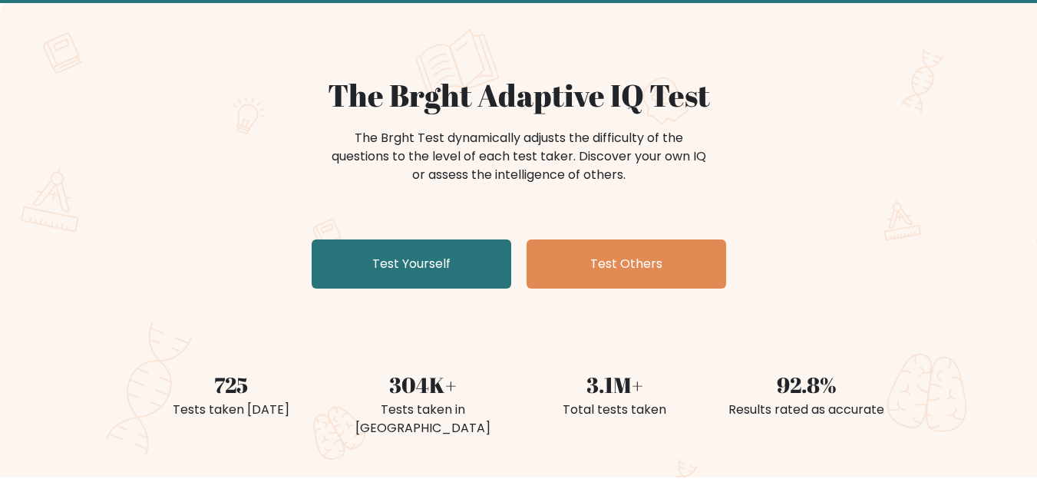
scroll to position [85, 0]
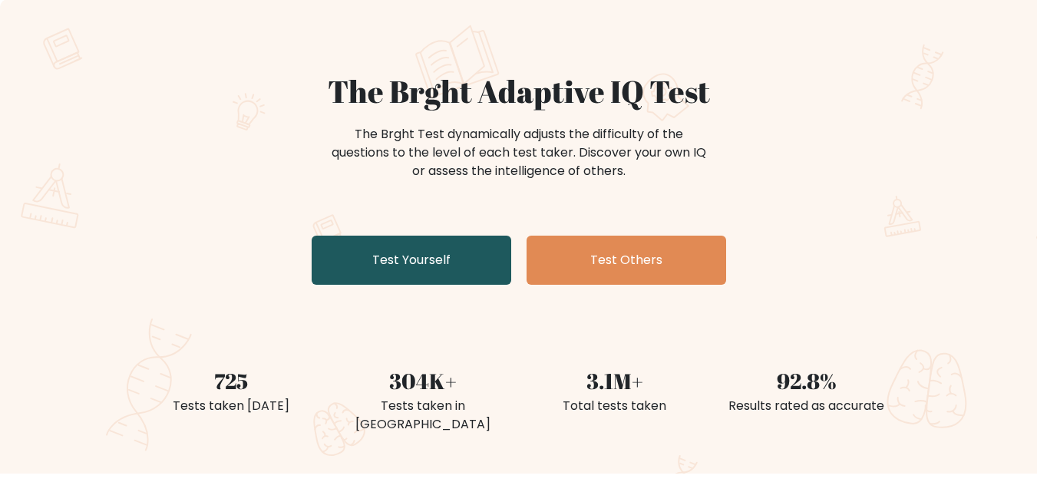
click at [416, 268] on link "Test Yourself" at bounding box center [412, 260] width 200 height 49
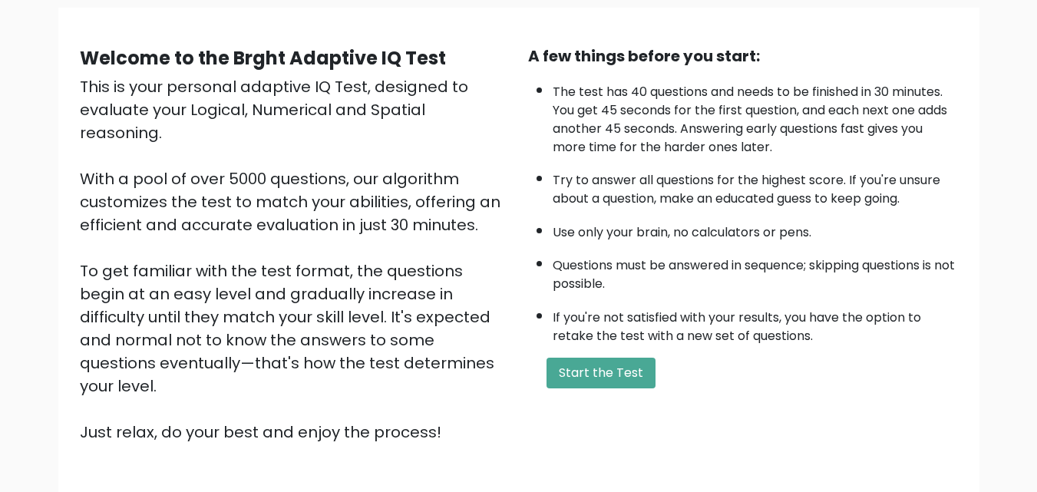
scroll to position [147, 0]
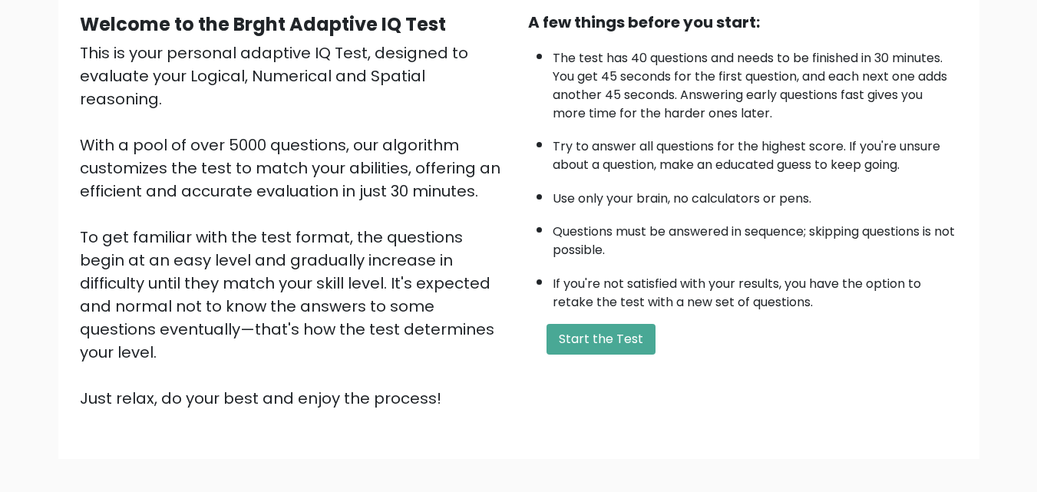
click at [581, 312] on div "A few things before you start: The test has 40 questions and needs to be finish…" at bounding box center [743, 210] width 448 height 399
click at [590, 347] on button "Start the Test" at bounding box center [601, 339] width 109 height 31
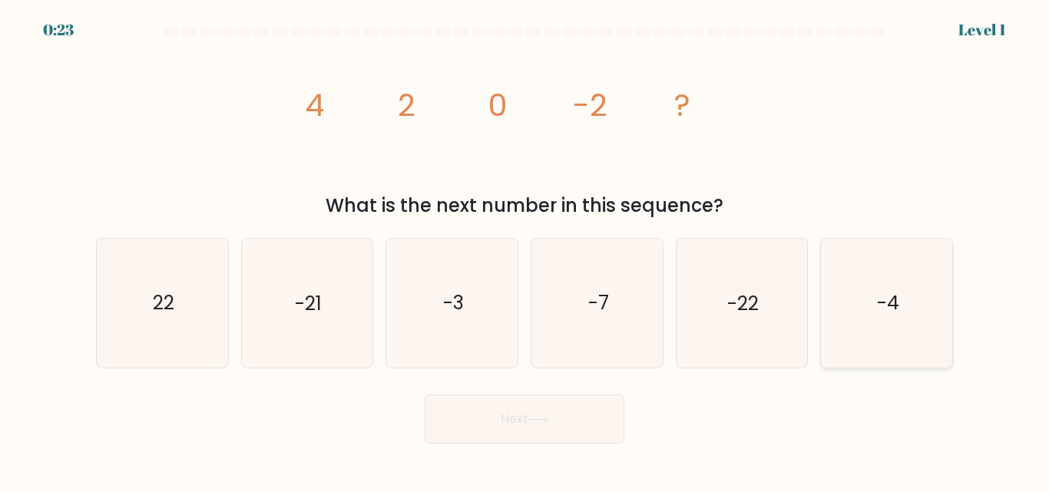
click at [879, 326] on icon "-4" at bounding box center [886, 303] width 128 height 128
click at [525, 250] on input "f. -4" at bounding box center [524, 248] width 1 height 4
radio input "true"
click at [533, 418] on icon at bounding box center [538, 419] width 21 height 8
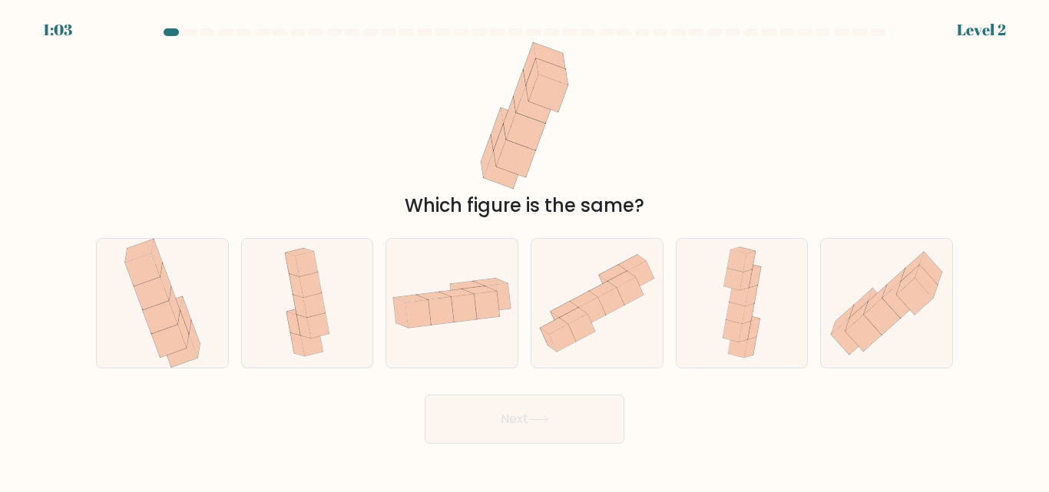
drag, startPoint x: 494, startPoint y: 156, endPoint x: 599, endPoint y: 141, distance: 106.2
click at [599, 141] on div "Which figure is the same?" at bounding box center [524, 130] width 875 height 177
click at [897, 315] on icon at bounding box center [900, 300] width 36 height 36
click at [525, 250] on input "f." at bounding box center [524, 248] width 1 height 4
radio input "true"
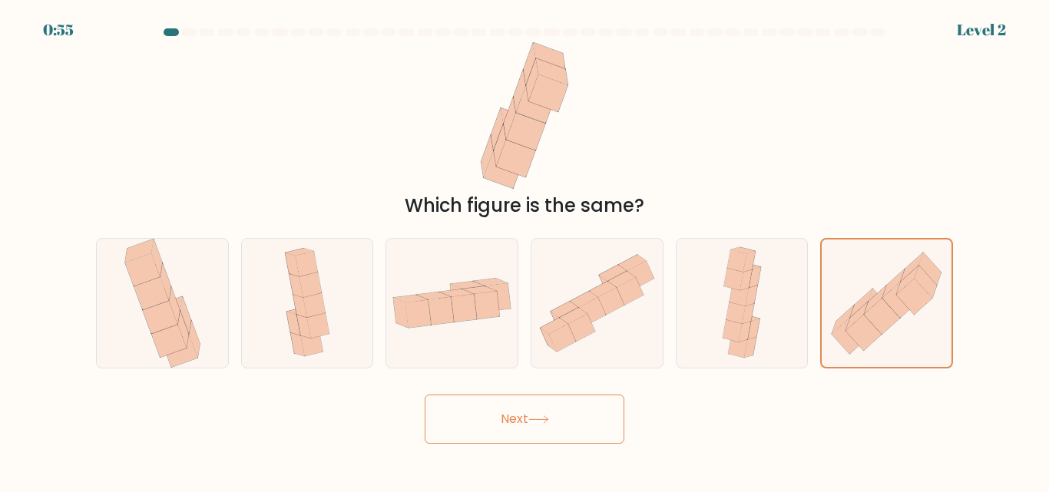
click at [547, 422] on icon at bounding box center [538, 419] width 18 height 7
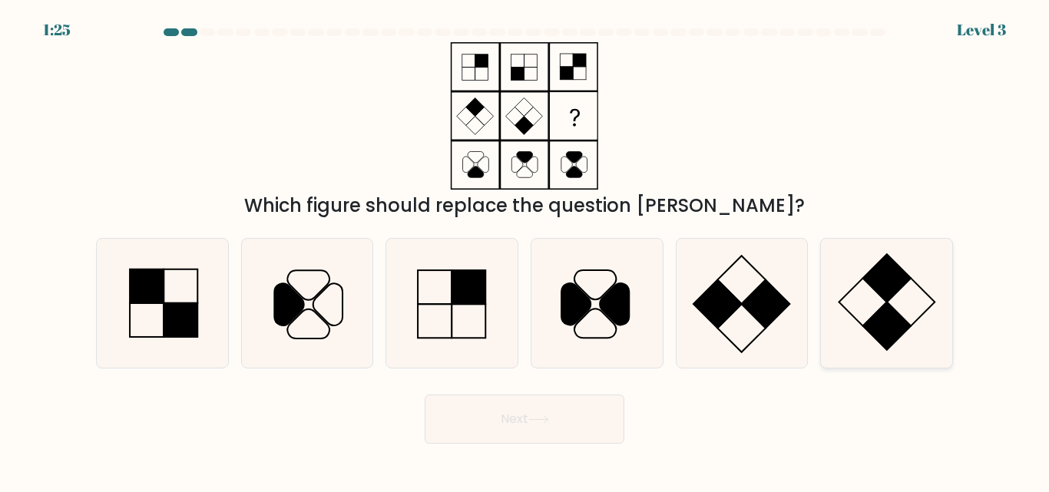
click at [866, 309] on icon at bounding box center [886, 303] width 128 height 128
click at [525, 250] on input "f." at bounding box center [524, 248] width 1 height 4
radio input "true"
click at [523, 421] on button "Next" at bounding box center [525, 419] width 200 height 49
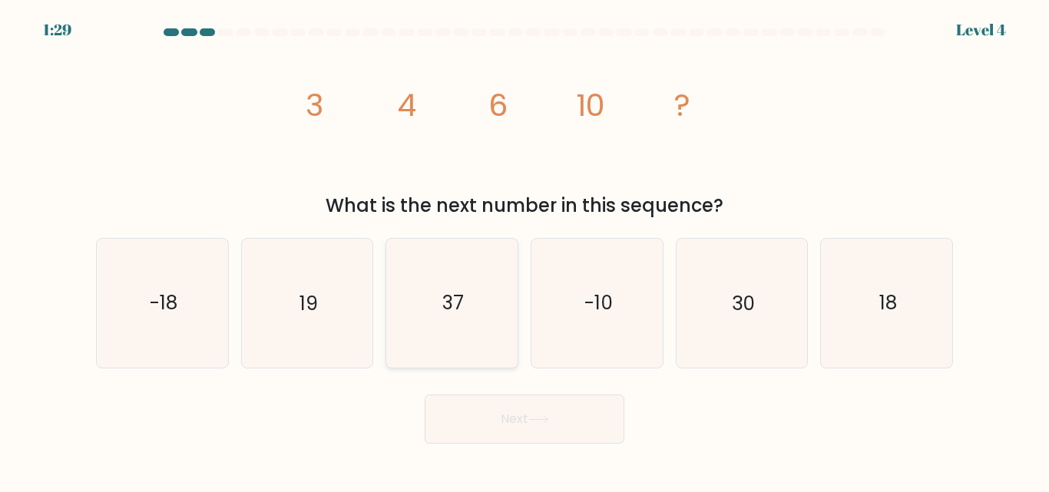
click at [444, 319] on icon "37" at bounding box center [452, 303] width 128 height 128
click at [524, 250] on input "c. 37" at bounding box center [524, 248] width 1 height 4
radio input "true"
click at [568, 421] on button "Next" at bounding box center [525, 419] width 200 height 49
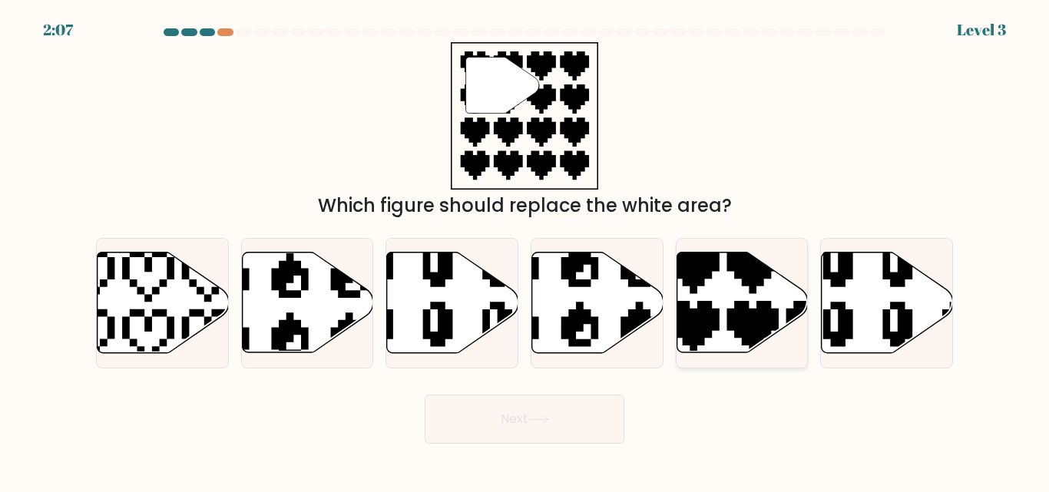
click at [747, 321] on icon at bounding box center [782, 357] width 230 height 230
click at [525, 250] on input "e." at bounding box center [524, 248] width 1 height 4
radio input "true"
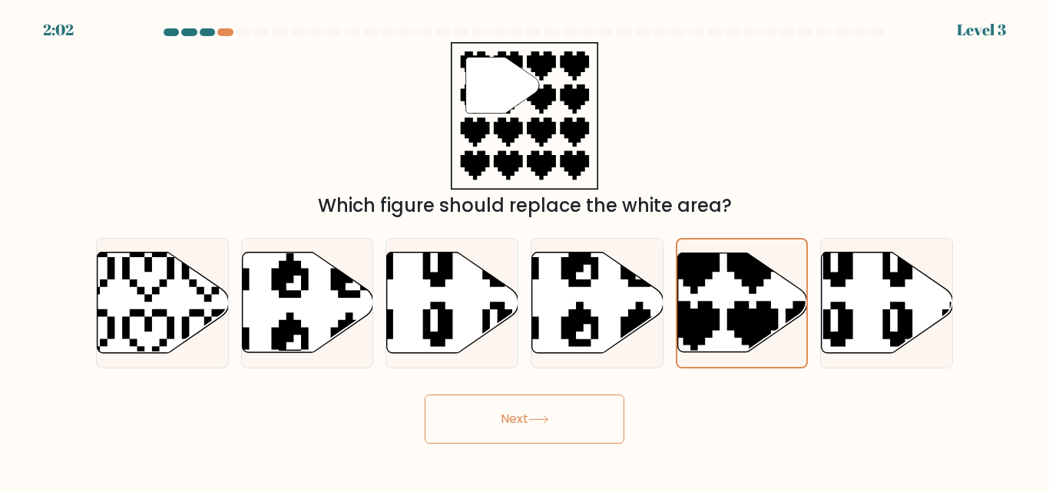
click at [518, 412] on button "Next" at bounding box center [525, 419] width 200 height 49
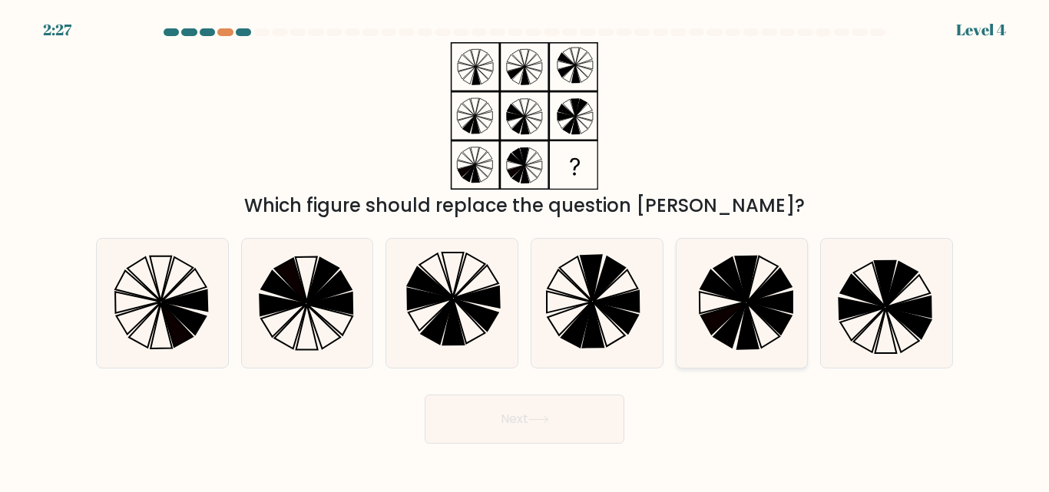
click at [709, 295] on icon at bounding box center [721, 302] width 45 height 21
click at [525, 250] on input "e." at bounding box center [524, 248] width 1 height 4
radio input "true"
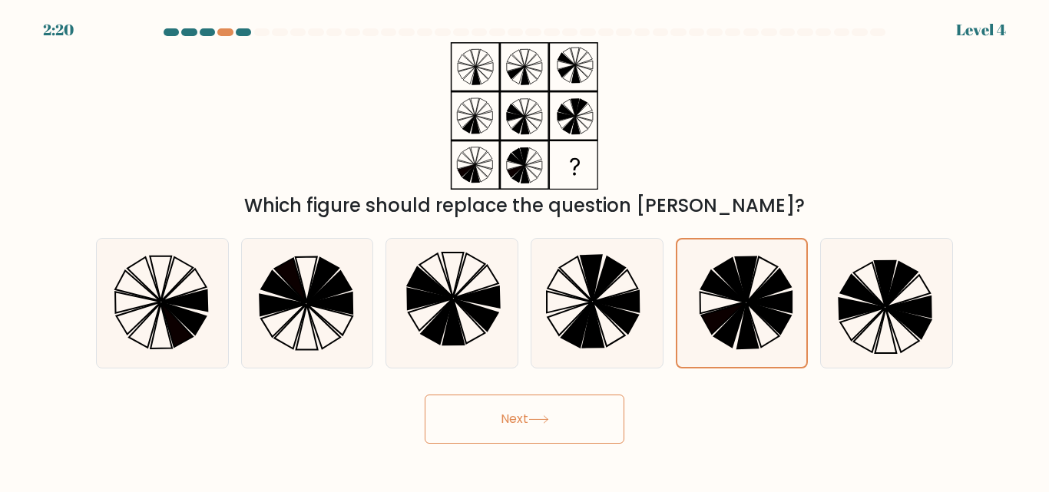
click at [548, 435] on button "Next" at bounding box center [525, 419] width 200 height 49
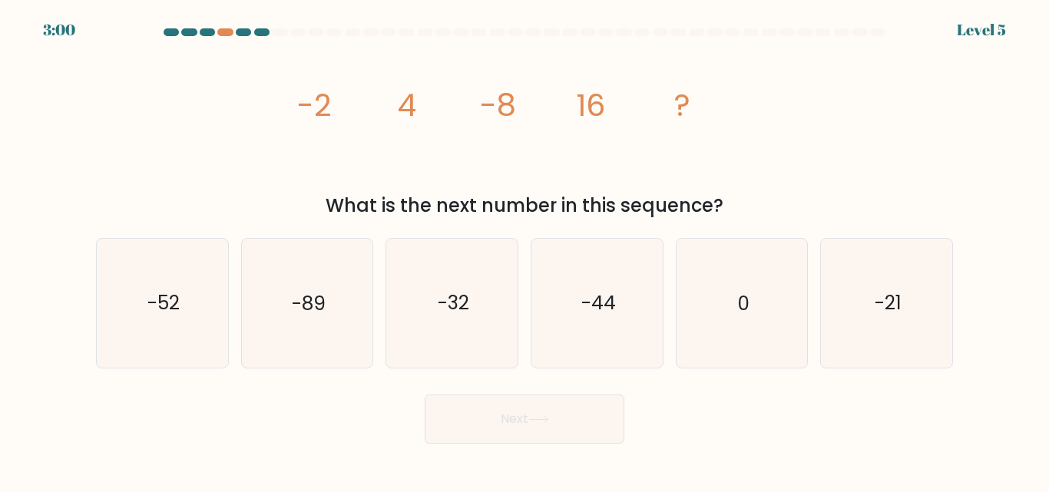
click at [374, 162] on icon "image/svg+xml -2 4 -8 16 ?" at bounding box center [524, 115] width 461 height 147
click at [748, 295] on text "0" at bounding box center [743, 303] width 12 height 27
click at [525, 250] on input "e. 0" at bounding box center [524, 248] width 1 height 4
radio input "true"
click at [540, 414] on button "Next" at bounding box center [525, 419] width 200 height 49
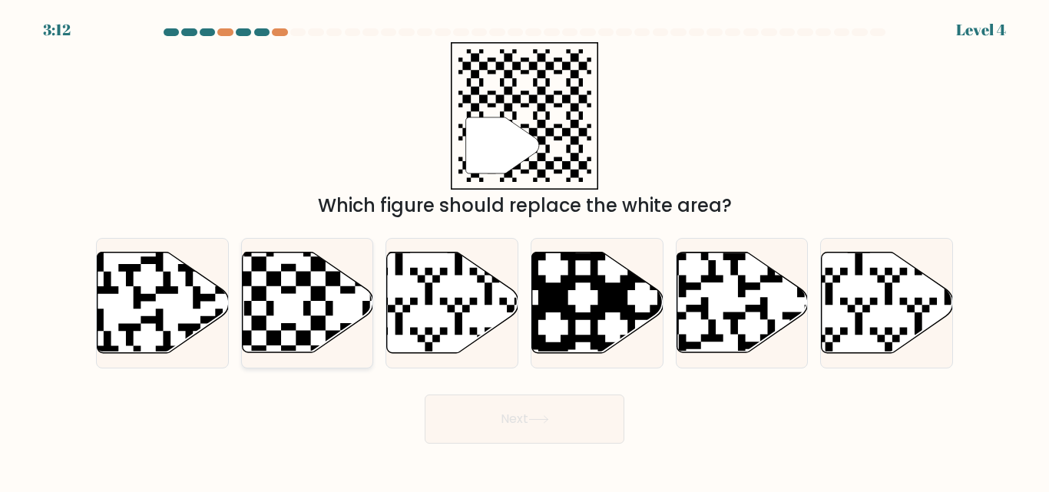
click at [321, 300] on icon at bounding box center [348, 250] width 238 height 238
click at [524, 250] on input "b." at bounding box center [524, 248] width 1 height 4
radio input "true"
click at [517, 421] on button "Next" at bounding box center [525, 419] width 200 height 49
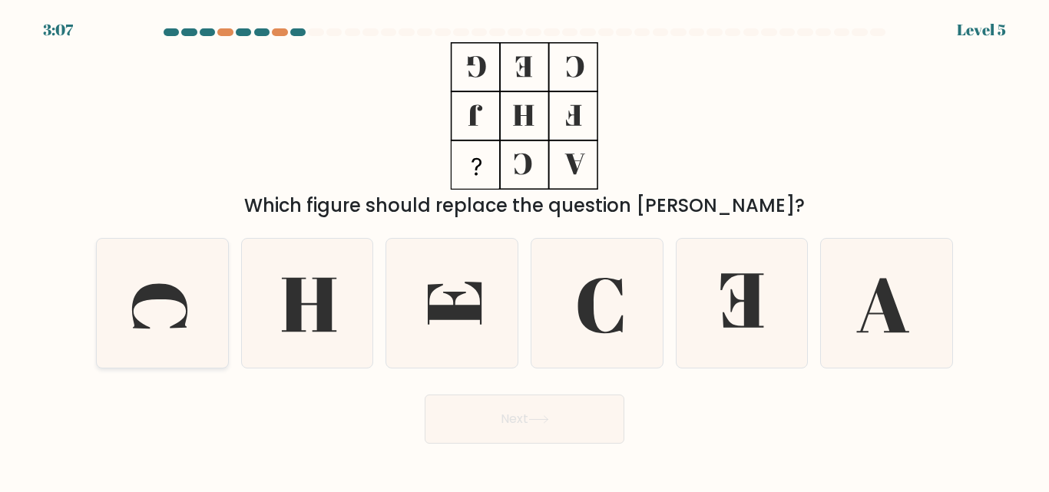
click at [194, 303] on icon at bounding box center [162, 303] width 128 height 128
click at [524, 250] on input "a." at bounding box center [524, 248] width 1 height 4
radio input "true"
click at [582, 424] on button "Next" at bounding box center [525, 419] width 200 height 49
